Goal: Check status: Check status

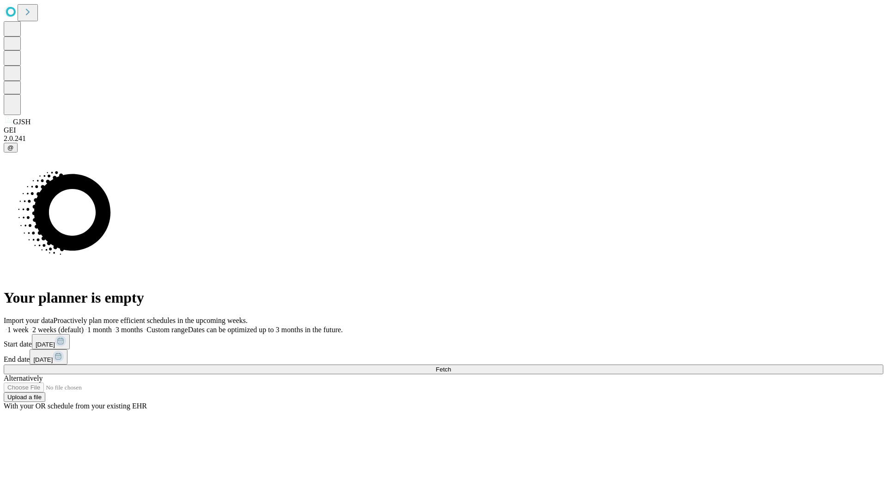
click at [451, 366] on span "Fetch" at bounding box center [442, 369] width 15 height 7
